Goal: Task Accomplishment & Management: Complete application form

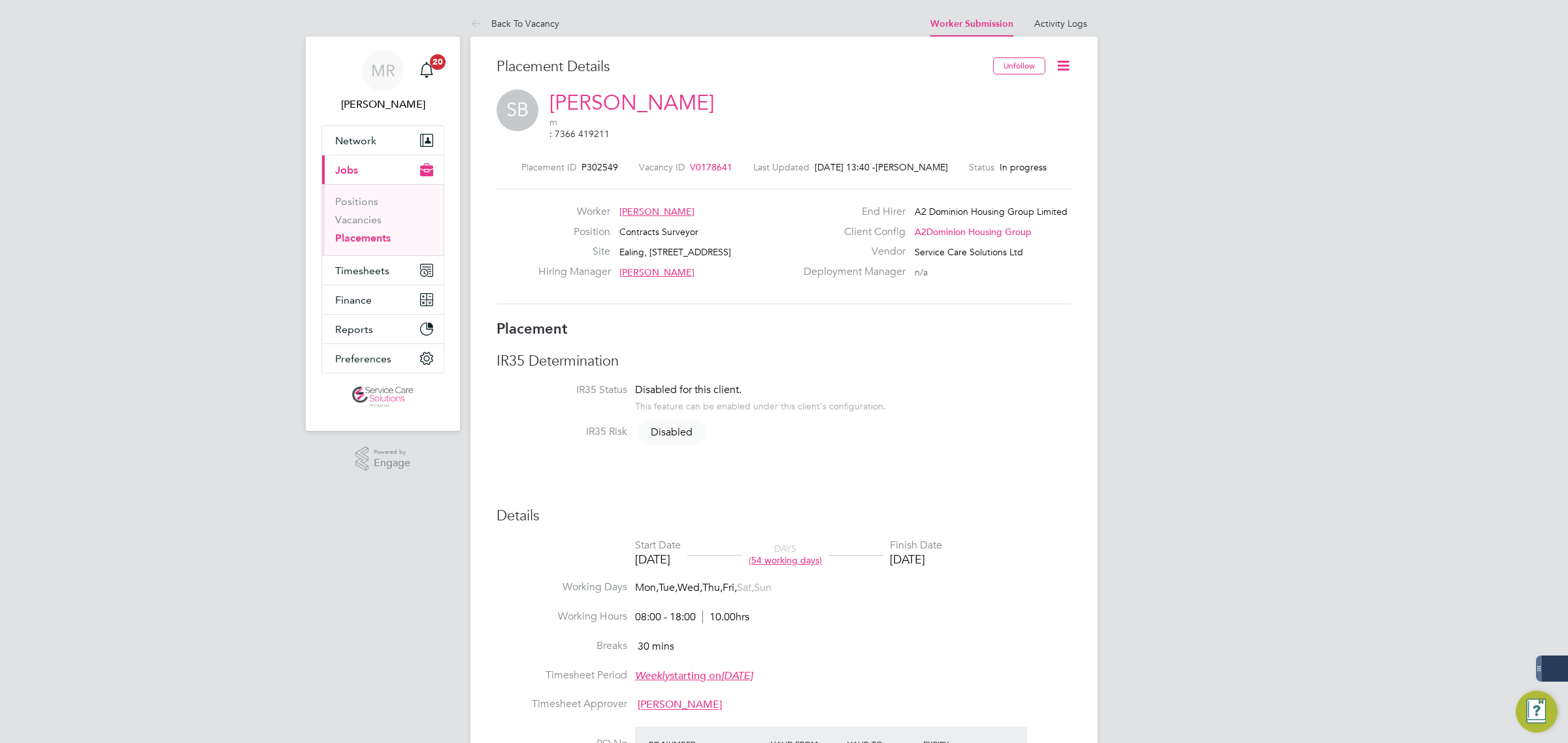
click at [1057, 68] on icon at bounding box center [1063, 65] width 16 height 16
click at [975, 93] on li "Edit Placement e" at bounding box center [1021, 97] width 96 height 19
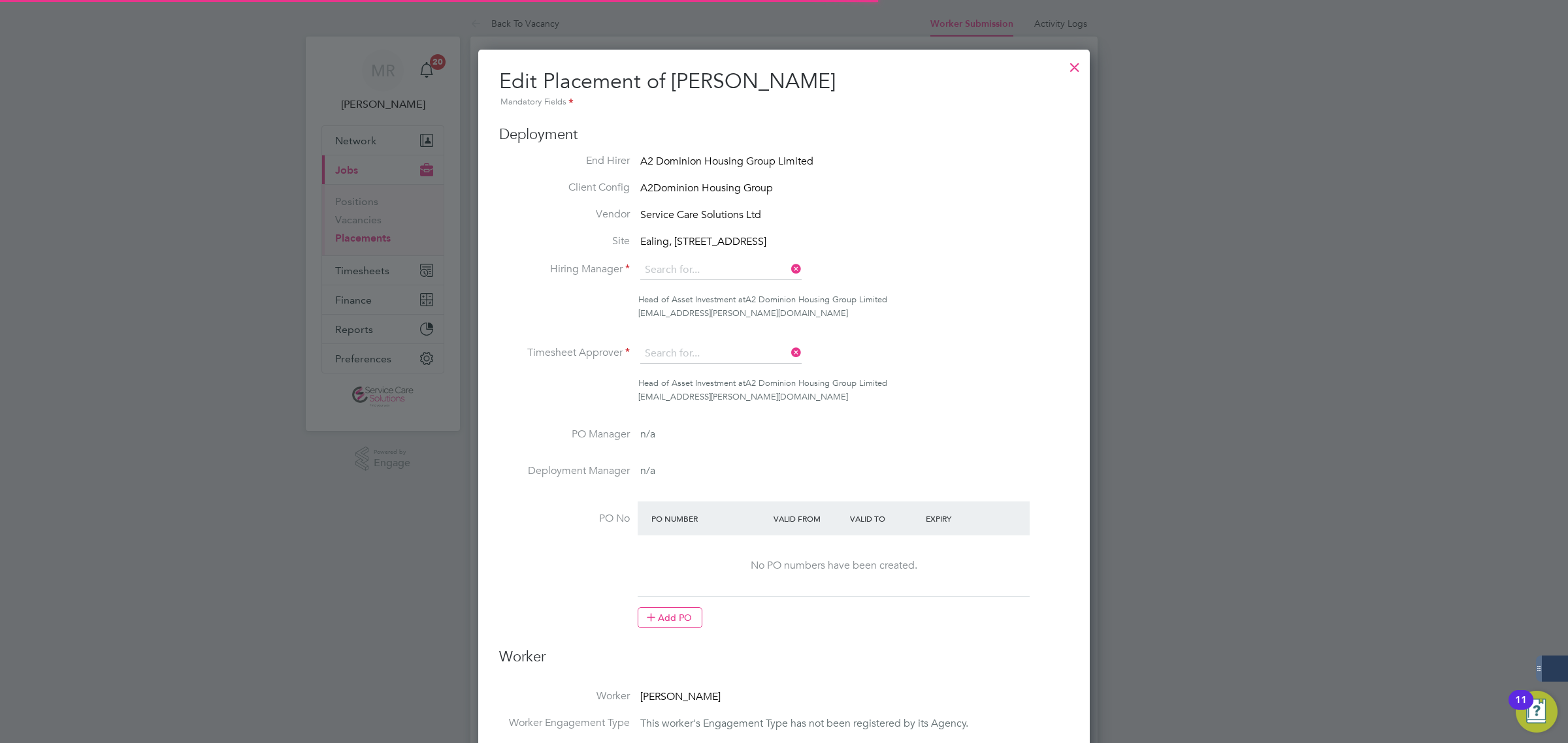
type input "[PERSON_NAME]"
type input "[DATE]"
type input "08:00"
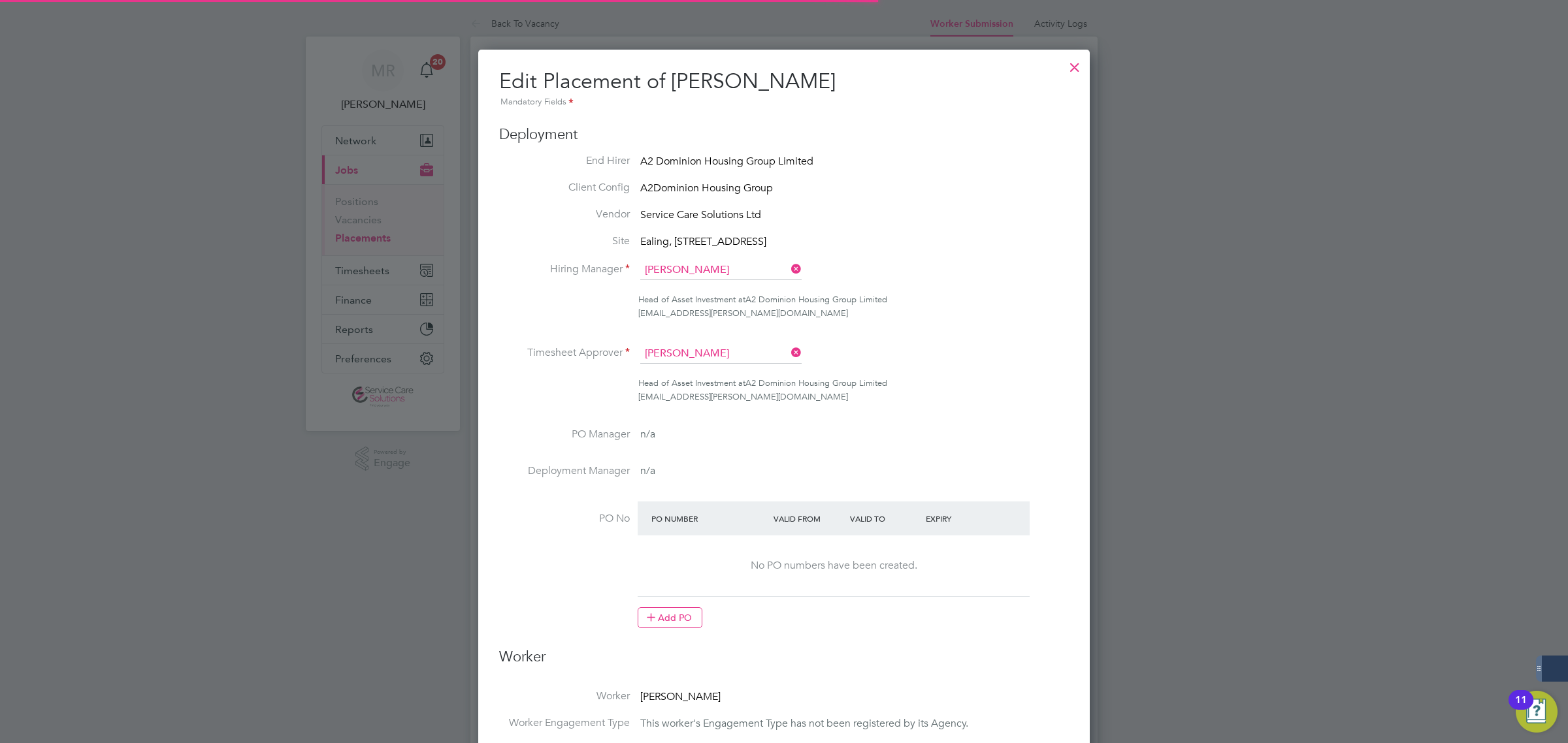
type input "18:00"
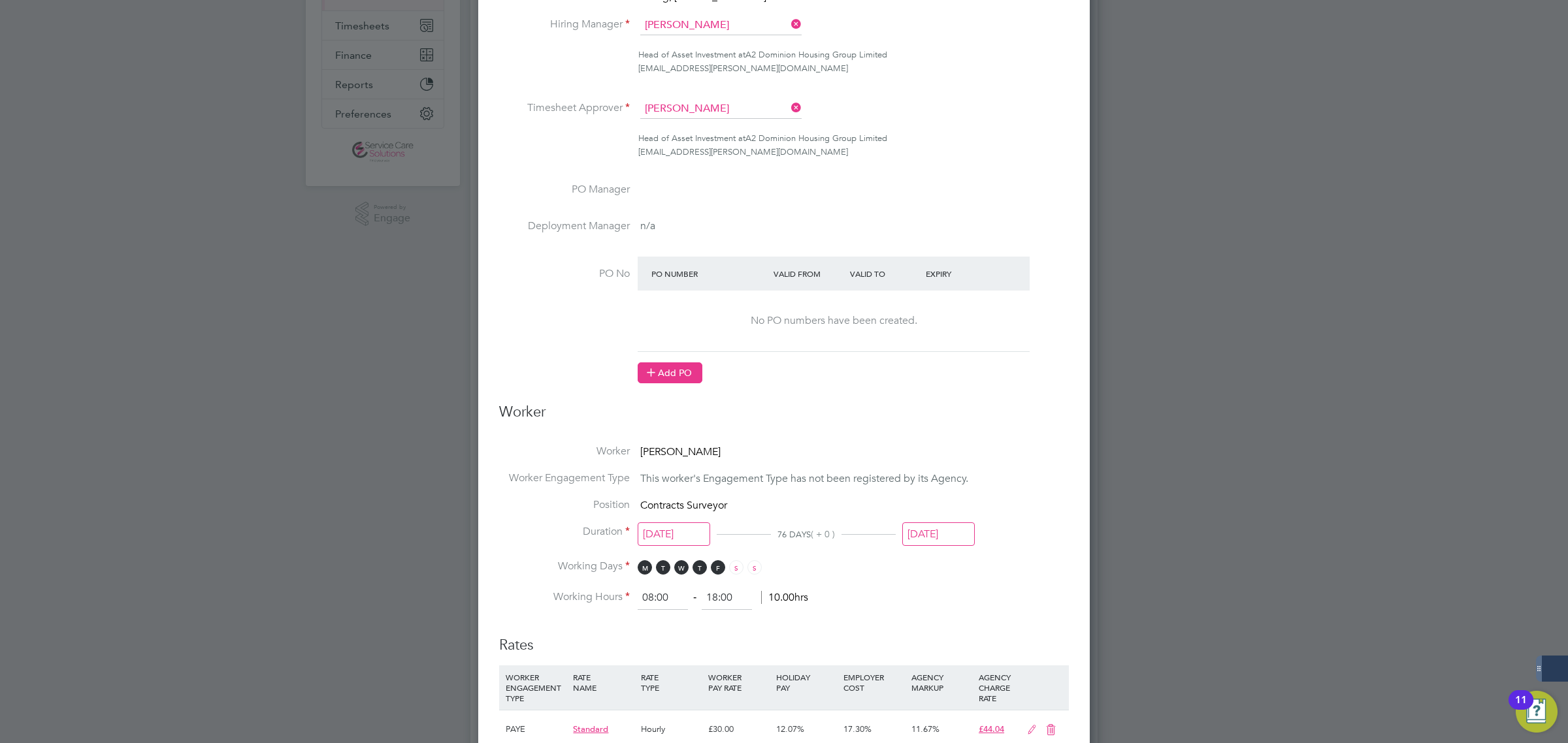
click at [667, 382] on button "Add PO" at bounding box center [669, 372] width 65 height 21
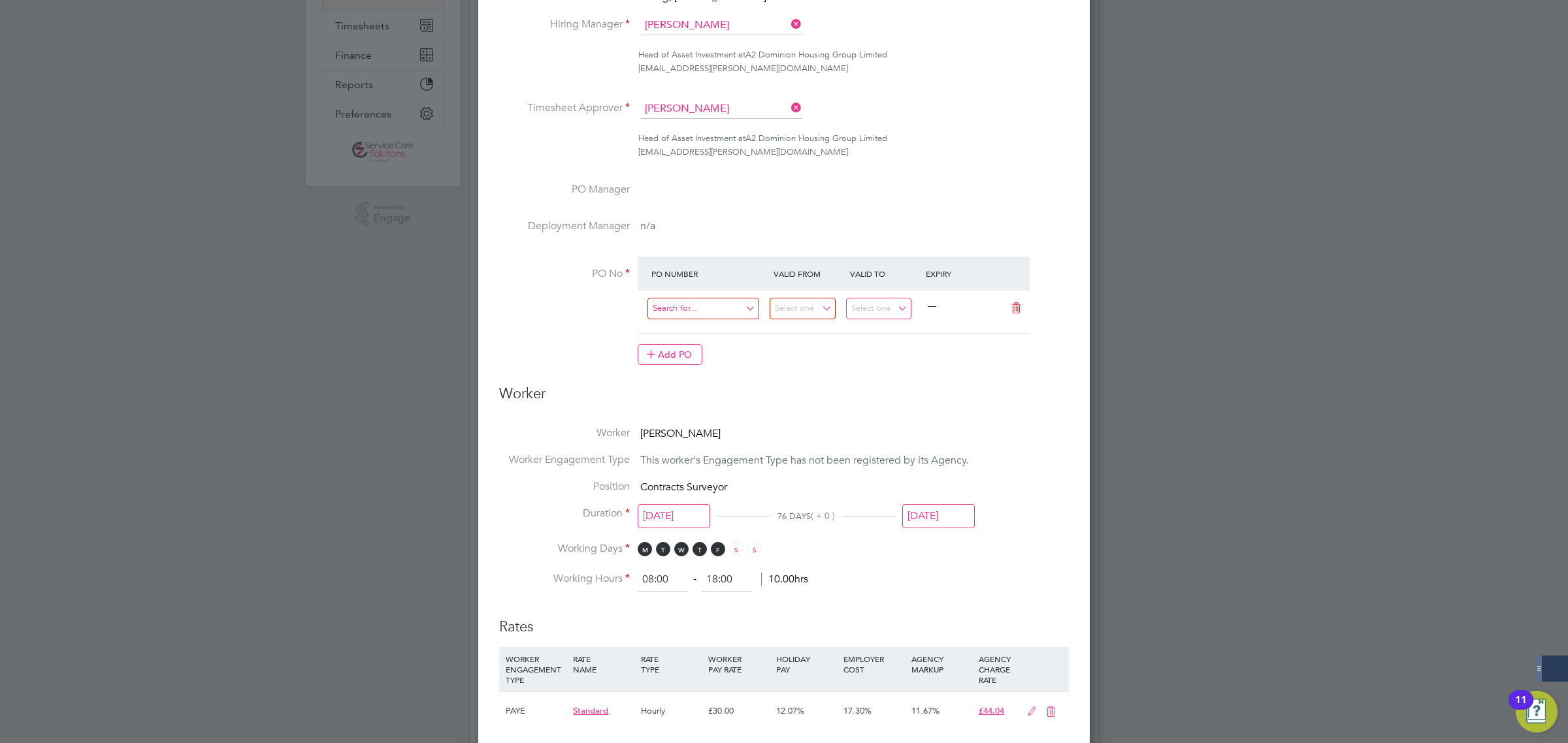
click at [687, 302] on input at bounding box center [704, 309] width 112 height 22
type input "PS13"
click at [707, 343] on li "Use "PS13"" at bounding box center [703, 346] width 113 height 18
click at [813, 305] on input at bounding box center [802, 309] width 66 height 22
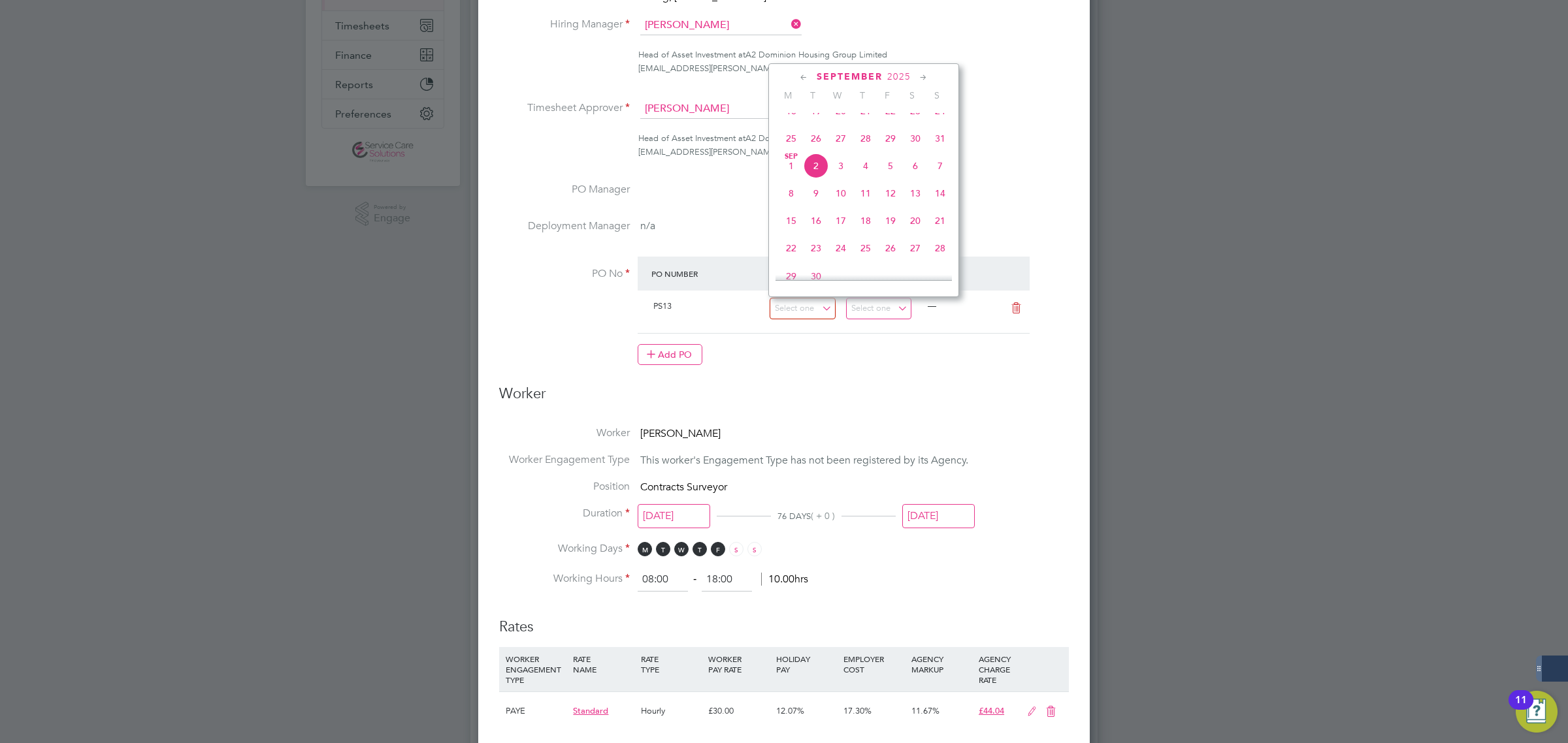
click at [786, 124] on span "18" at bounding box center [791, 111] width 25 height 25
type input "[DATE]"
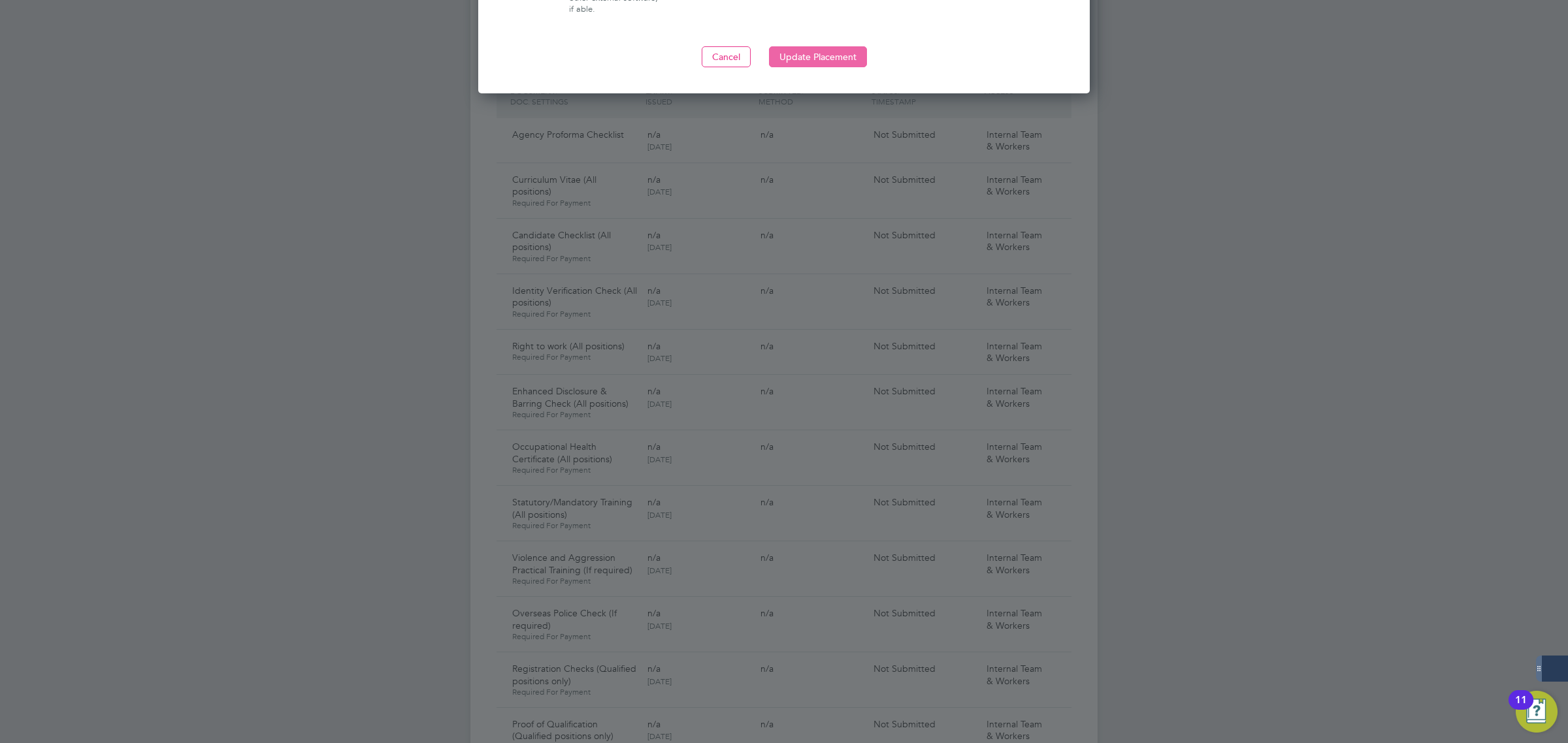
click at [802, 62] on button "Update Placement" at bounding box center [818, 57] width 98 height 21
